Goal: Information Seeking & Learning: Learn about a topic

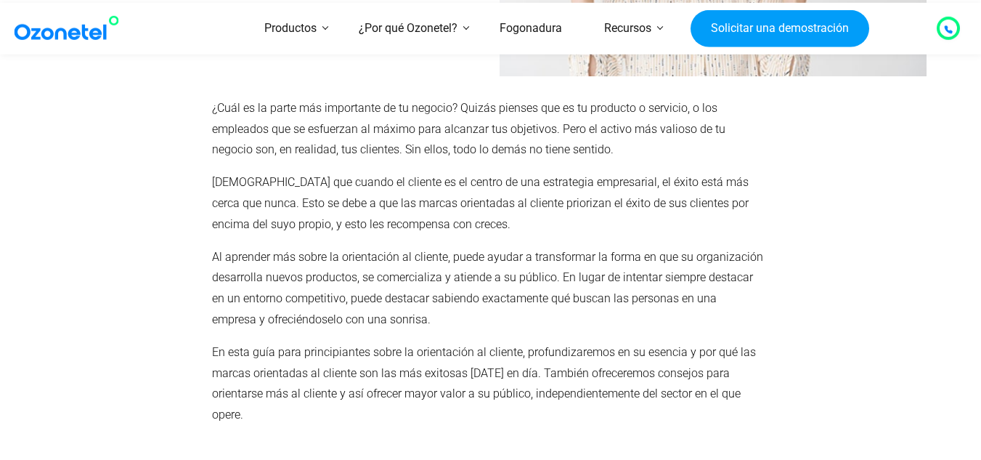
scroll to position [294, 0]
drag, startPoint x: 564, startPoint y: 6, endPoint x: 641, endPoint y: 306, distance: 310.3
click at [641, 306] on p "Al aprender más sobre la orientación al cliente, puede ayudar a transformar la …" at bounding box center [487, 287] width 551 height 83
click at [738, 171] on p "[DEMOGRAPHIC_DATA] que cuando el cliente es el centro de una estrategia empresa…" at bounding box center [487, 202] width 551 height 62
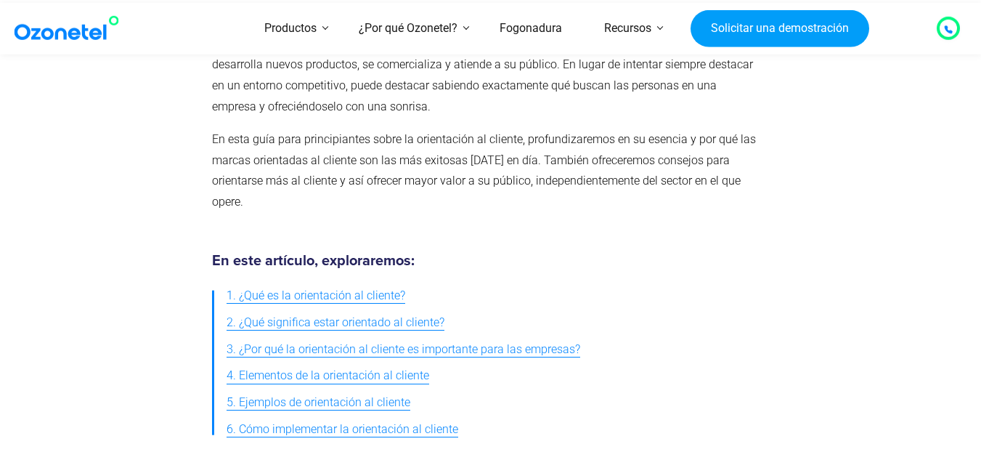
scroll to position [508, 0]
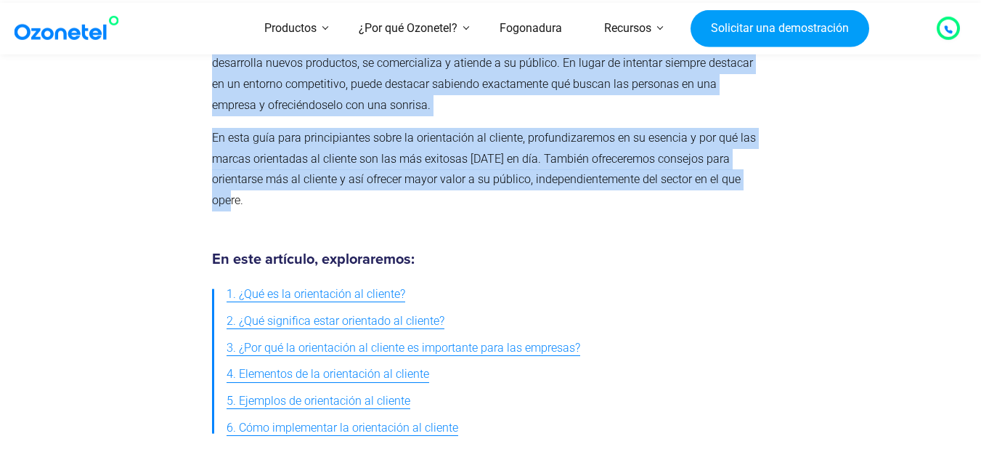
drag, startPoint x: 213, startPoint y: 63, endPoint x: 474, endPoint y: 213, distance: 301.2
click at [474, 213] on div "¿Cuál es la parte más importante de tu negocio? Quizás pienses que es tu produc…" at bounding box center [487, 53] width 551 height 339
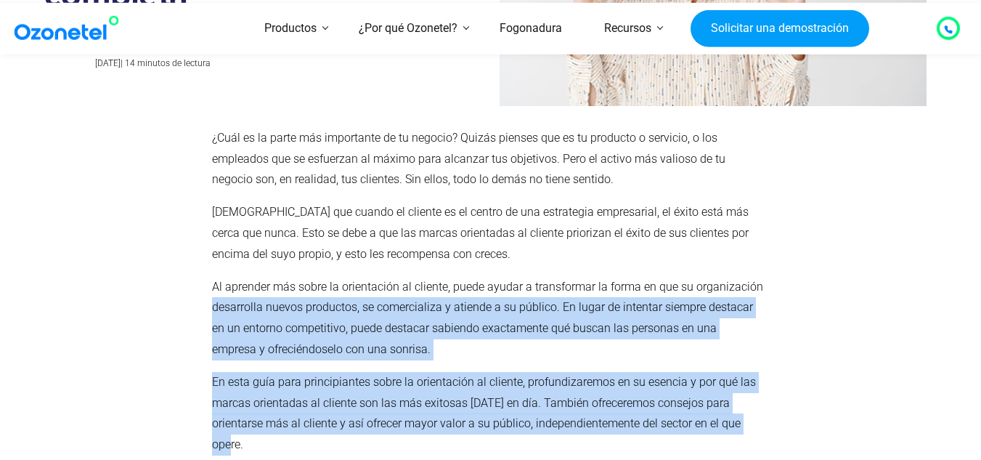
scroll to position [261, 0]
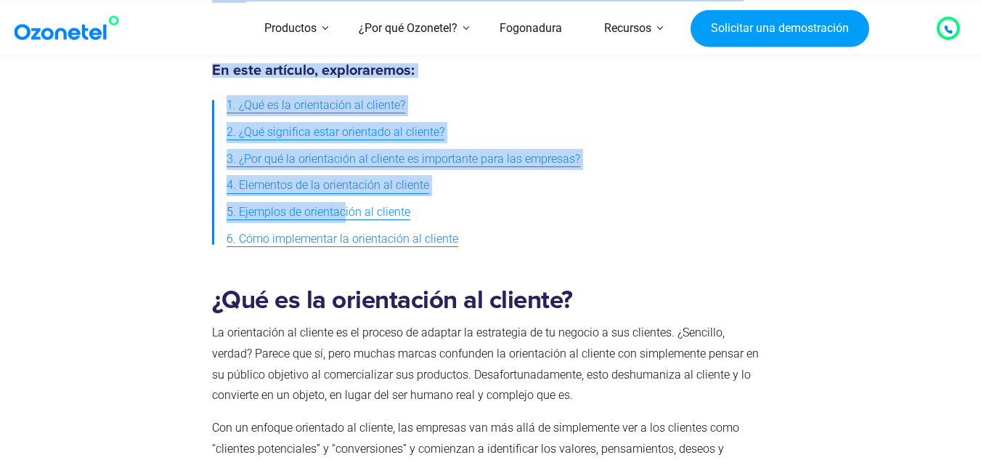
drag, startPoint x: 179, startPoint y: 120, endPoint x: 346, endPoint y: 206, distance: 188.0
click at [346, 206] on font "5. Ejemplos de orientación al cliente" at bounding box center [319, 212] width 184 height 14
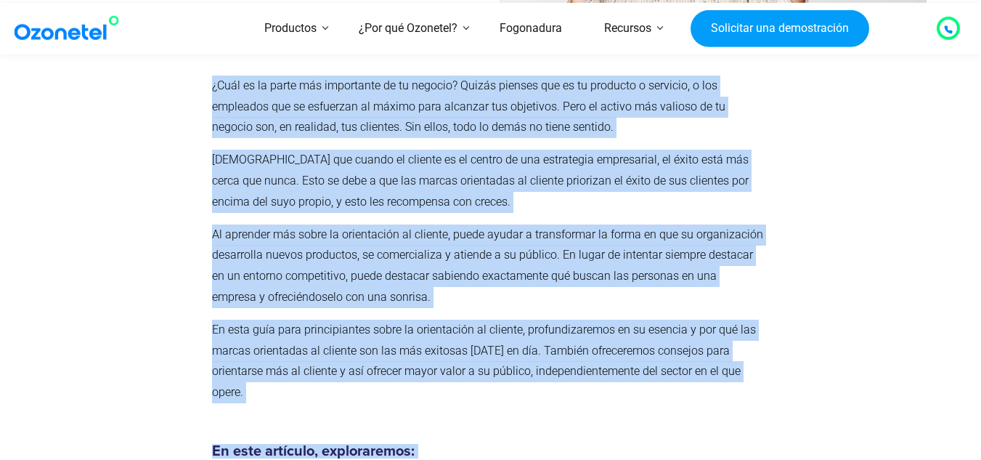
scroll to position [320, 0]
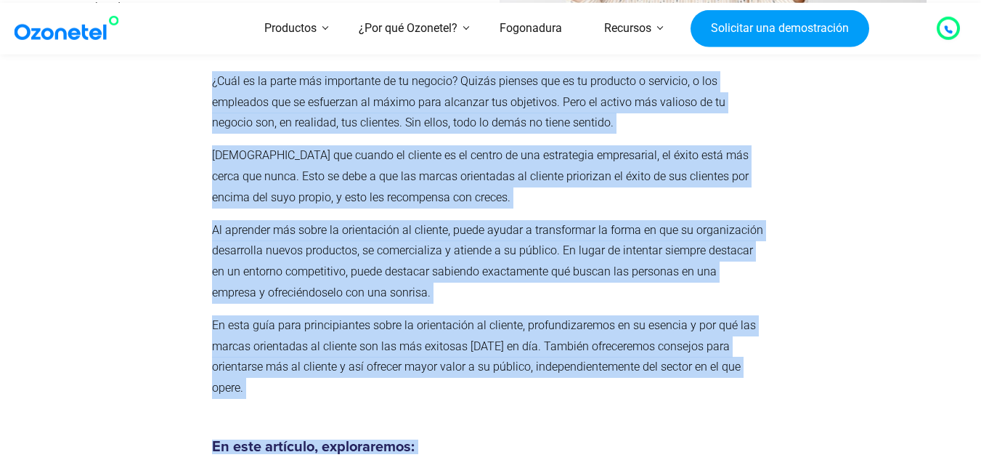
click at [182, 129] on div at bounding box center [124, 241] width 160 height 354
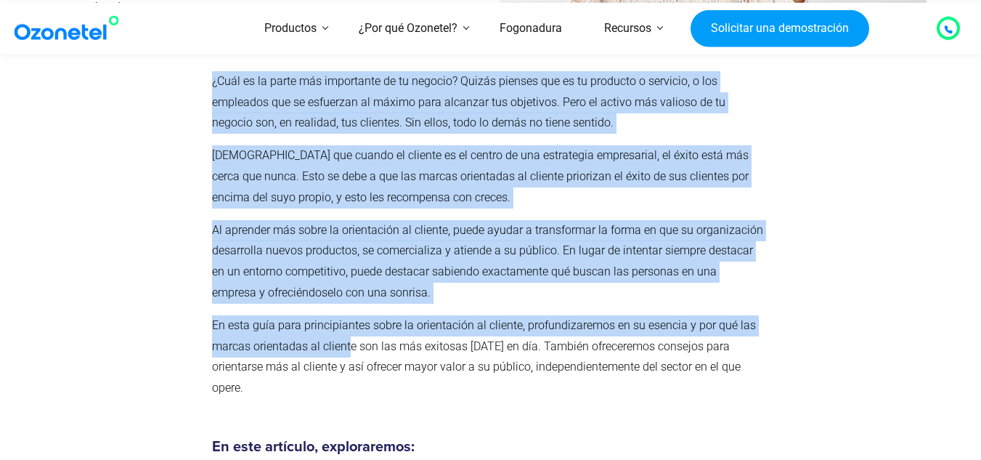
drag, startPoint x: 214, startPoint y: 81, endPoint x: 349, endPoint y: 348, distance: 299.1
click at [349, 348] on div "¿Cuál es la parte más importante de tu negocio? Quizás pienses que es tu produc…" at bounding box center [487, 234] width 551 height 327
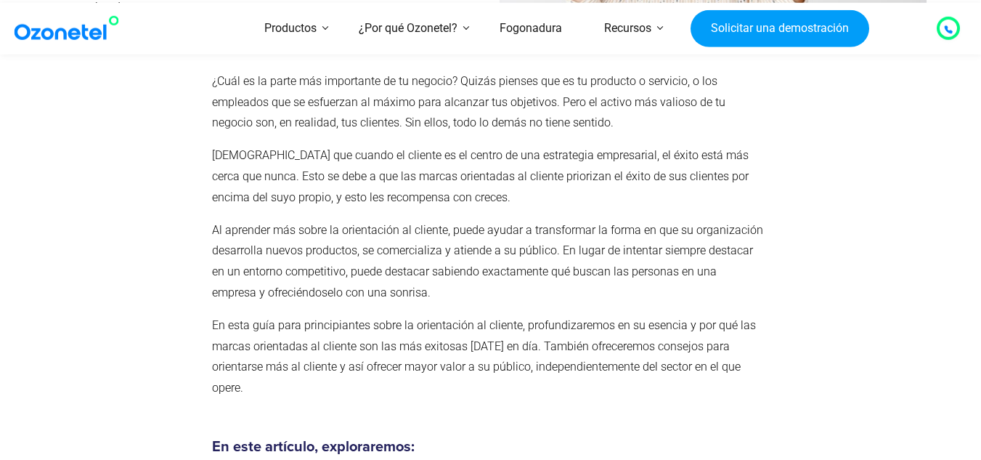
click at [350, 392] on p "En esta guía para principiantes sobre la orientación al cliente, profundizaremo…" at bounding box center [487, 356] width 551 height 83
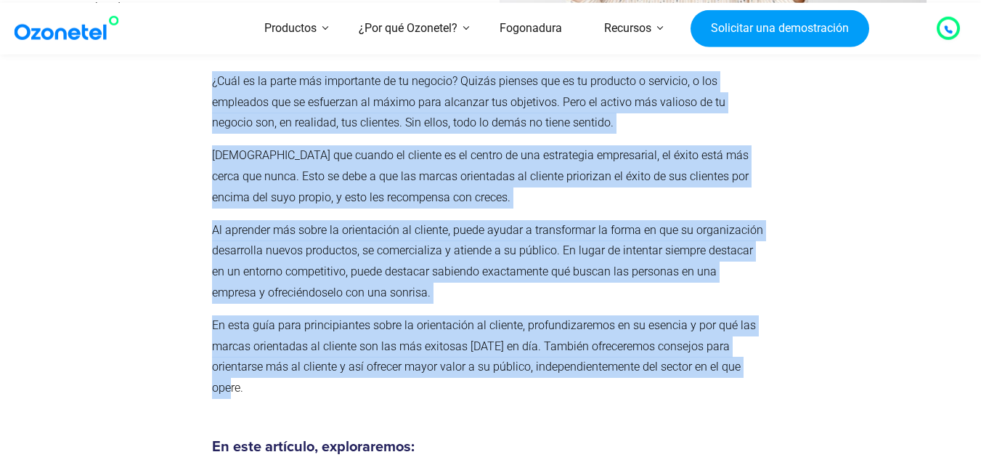
drag, startPoint x: 208, startPoint y: 81, endPoint x: 459, endPoint y: 396, distance: 402.6
click at [459, 396] on div "¿Cuál es la parte más importante de tu negocio? Quizás pienses que es tu produc…" at bounding box center [488, 241] width 566 height 354
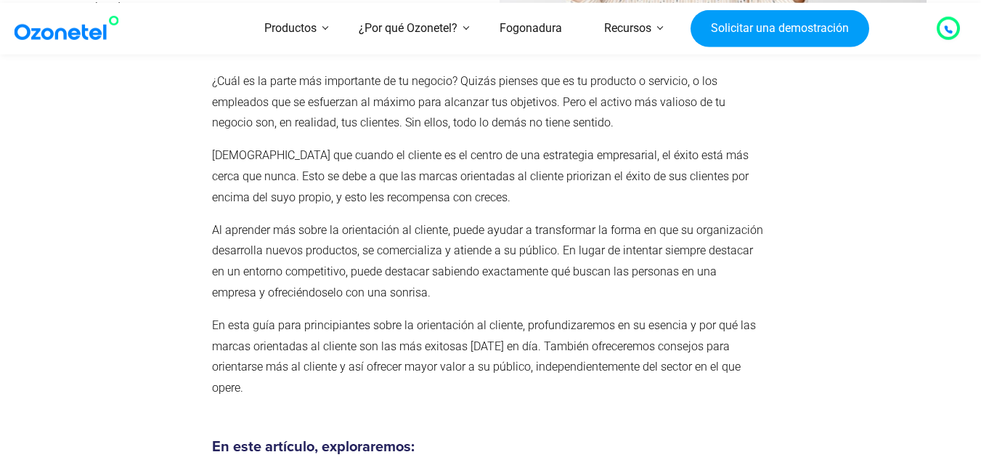
click at [785, 103] on div at bounding box center [850, 241] width 160 height 354
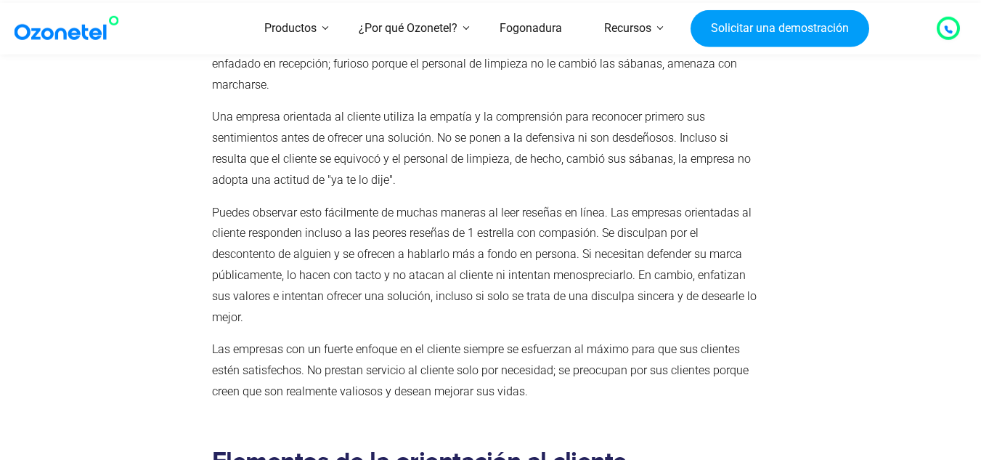
scroll to position [2668, 0]
